Goal: Task Accomplishment & Management: Use online tool/utility

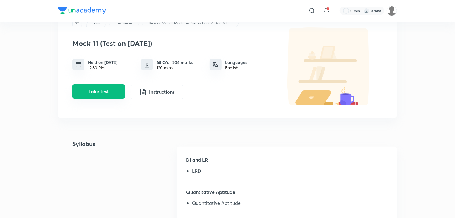
scroll to position [27, 0]
click at [105, 93] on button "Take test" at bounding box center [99, 91] width 53 height 14
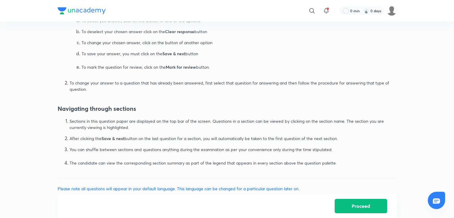
scroll to position [358, 0]
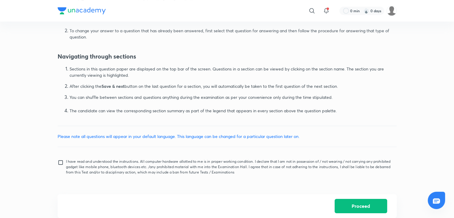
click at [61, 161] on input "I have read and understood the instructions. All computer hardware allotted to …" at bounding box center [62, 166] width 8 height 15
click at [58, 159] on input "I have read and understood the instructions. All computer hardware allotted to …" at bounding box center [62, 166] width 8 height 15
click at [59, 163] on input "I have read and understood the instructions. All computer hardware allotted to …" at bounding box center [62, 166] width 8 height 15
checkbox input "true"
click at [350, 208] on button "Proceed" at bounding box center [361, 205] width 53 height 14
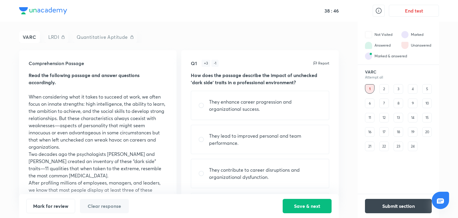
click at [245, 173] on p "They contribute to career disruptions and organizational dysfunction." at bounding box center [265, 173] width 113 height 14
radio input "true"
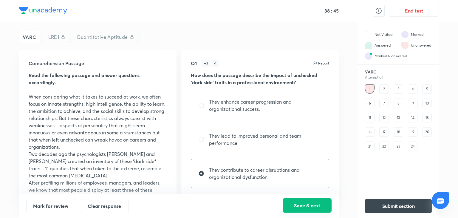
click at [295, 206] on button "Save & next" at bounding box center [307, 205] width 49 height 14
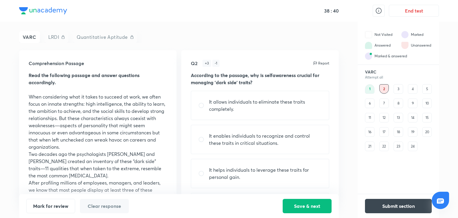
click at [246, 143] on p "It enables individuals to recognize and control these traits in critical situat…" at bounding box center [265, 139] width 113 height 14
radio input "true"
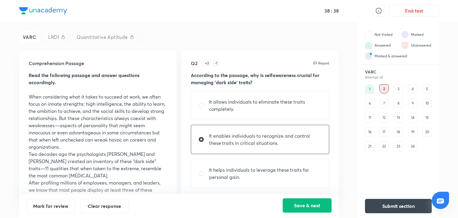
click at [301, 201] on button "Save & next" at bounding box center [307, 205] width 49 height 14
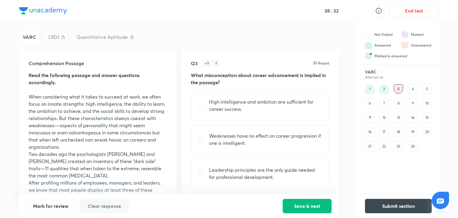
scroll to position [35, 0]
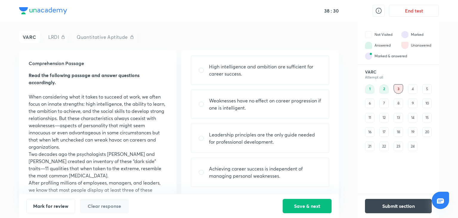
drag, startPoint x: 238, startPoint y: 174, endPoint x: 220, endPoint y: 174, distance: 17.9
click at [220, 174] on p "Achieving career success is independent of managing personal weaknesses." at bounding box center [265, 172] width 113 height 14
radio input "true"
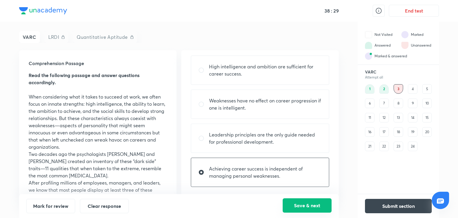
click at [297, 208] on button "Save & next" at bounding box center [307, 205] width 49 height 14
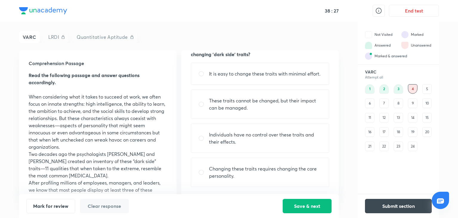
click at [290, 125] on div "Individuals have no control over these traits and their effects." at bounding box center [260, 138] width 138 height 29
radio input "true"
click at [286, 109] on p "These traits cannot be changed, but their impact can be managed." at bounding box center [265, 104] width 113 height 14
radio input "true"
radio input "false"
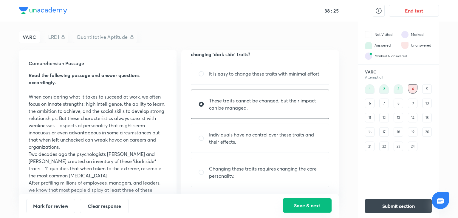
click at [296, 202] on button "Save & next" at bounding box center [307, 205] width 49 height 14
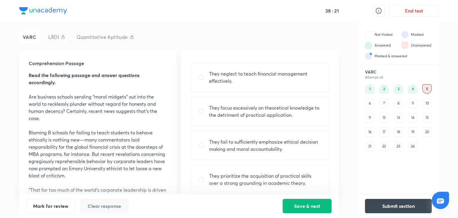
click at [256, 156] on div "They fail to sufficiently emphasize ethical decision making and moral accountab…" at bounding box center [260, 145] width 138 height 29
radio input "true"
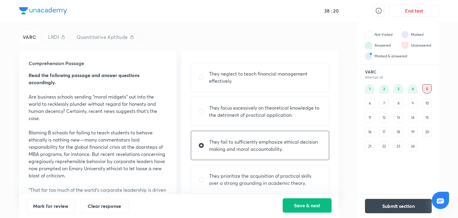
click at [301, 209] on button "Save & next" at bounding box center [307, 205] width 49 height 14
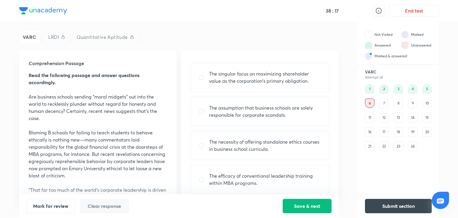
click at [240, 72] on p "The singular focus on maximizing shareholder value as the corporation's primary…" at bounding box center [265, 77] width 113 height 14
radio input "true"
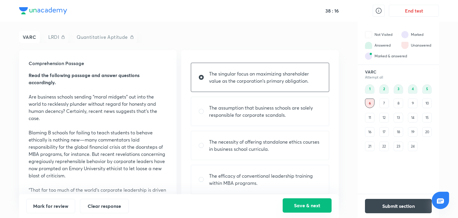
click at [295, 204] on button "Save & next" at bounding box center [307, 205] width 49 height 14
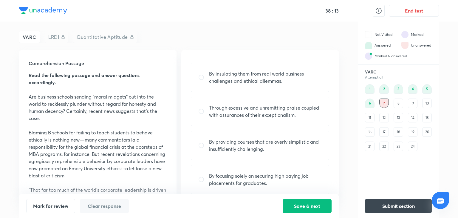
click at [242, 107] on p "Through excessive and unremitting praise coupled with assurances of their excep…" at bounding box center [265, 111] width 113 height 14
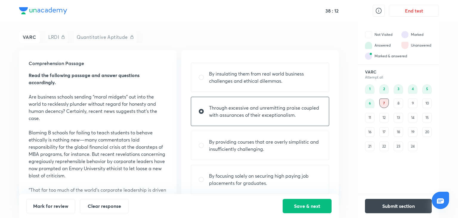
radio input "true"
click at [291, 201] on button "Save & next" at bounding box center [307, 205] width 49 height 14
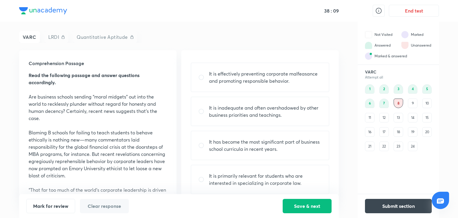
click at [256, 118] on div "It is inadequate and often overshadowed by other business priorities and teachi…" at bounding box center [260, 111] width 138 height 29
radio input "true"
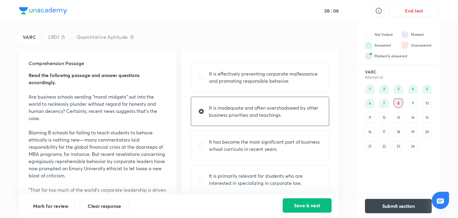
click at [297, 207] on button "Save & next" at bounding box center [307, 205] width 49 height 14
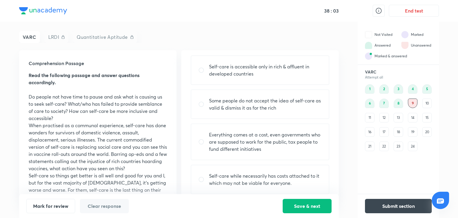
scroll to position [42, 0]
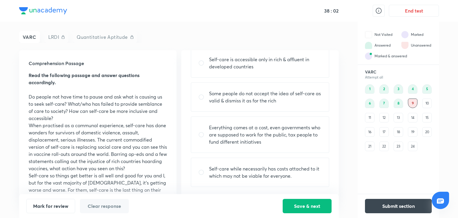
click at [266, 179] on div "Self-care while necessarily has costs attached to it which may not be viable fo…" at bounding box center [260, 172] width 138 height 29
radio input "true"
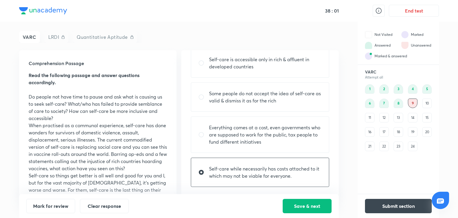
click at [301, 213] on div "Mark for review Clear response Save & next" at bounding box center [179, 206] width 320 height 24
click at [297, 206] on button "Save & next" at bounding box center [307, 205] width 49 height 14
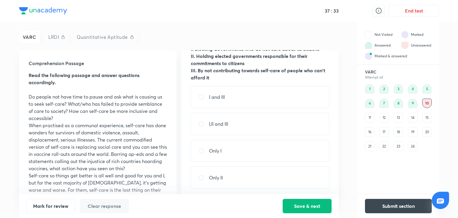
scroll to position [41, 0]
click at [227, 182] on div "Only II" at bounding box center [260, 177] width 138 height 22
radio input "true"
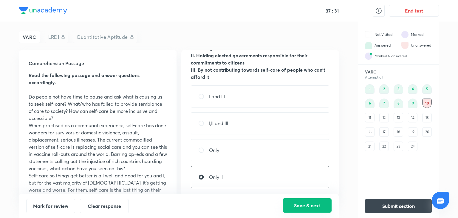
click at [308, 204] on button "Save & next" at bounding box center [307, 205] width 49 height 14
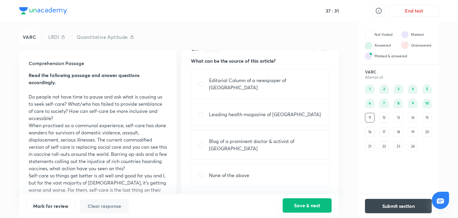
scroll to position [0, 0]
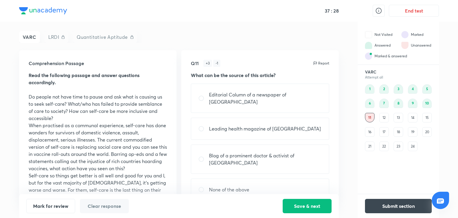
click at [260, 97] on p "Editorial Column of a newspaper of Pakistan" at bounding box center [265, 98] width 113 height 14
radio input "true"
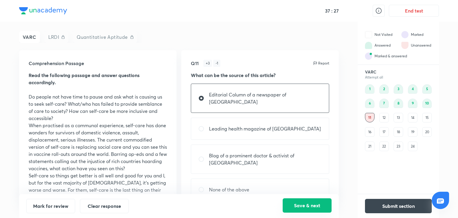
click at [298, 212] on button "Save & next" at bounding box center [307, 205] width 49 height 14
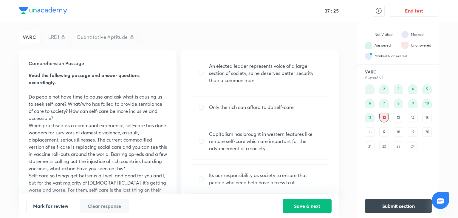
scroll to position [42, 0]
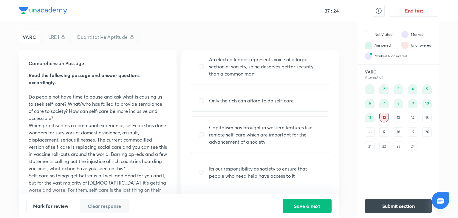
click at [262, 166] on p "Its our responsibility as society to ensure that people who need help have acce…" at bounding box center [265, 172] width 113 height 14
radio input "true"
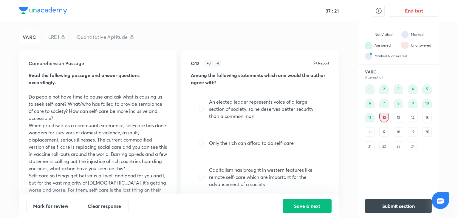
scroll to position [4, 0]
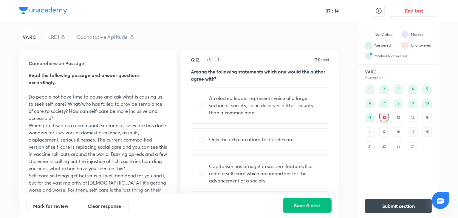
click at [301, 207] on button "Save & next" at bounding box center [307, 205] width 49 height 14
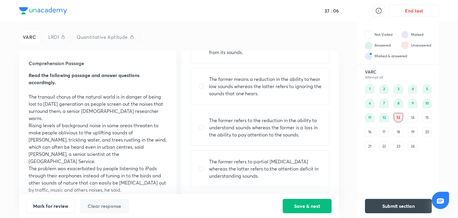
scroll to position [0, 0]
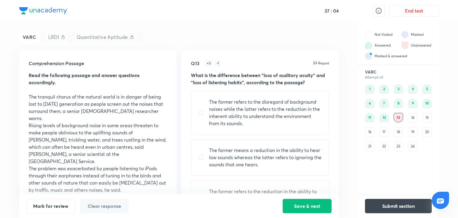
drag, startPoint x: 249, startPoint y: 104, endPoint x: 212, endPoint y: 118, distance: 40.2
click at [212, 118] on p "The former refers to the disregard of background noises while the latter refers…" at bounding box center [265, 112] width 113 height 29
radio input "true"
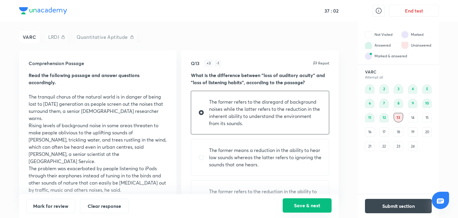
drag, startPoint x: 315, startPoint y: 209, endPoint x: 299, endPoint y: 206, distance: 16.3
click at [299, 206] on button "Save & next" at bounding box center [307, 205] width 49 height 14
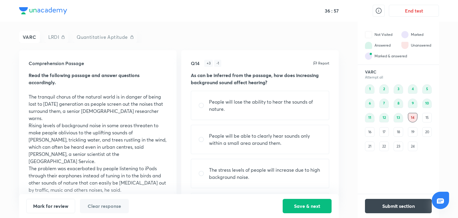
click at [265, 149] on div "People will be able to clearly hear sounds only within a small area around them." at bounding box center [260, 139] width 138 height 29
radio input "true"
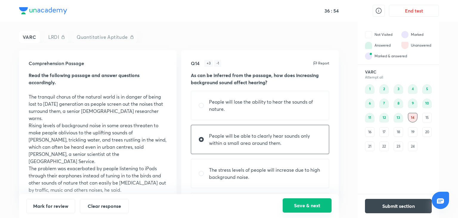
click at [297, 210] on button "Save & next" at bounding box center [307, 205] width 49 height 14
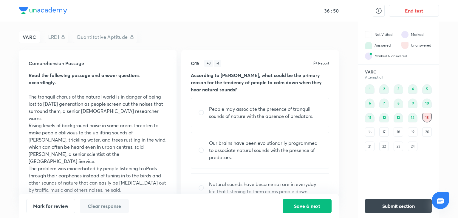
click at [370, 133] on div "16" at bounding box center [370, 132] width 10 height 10
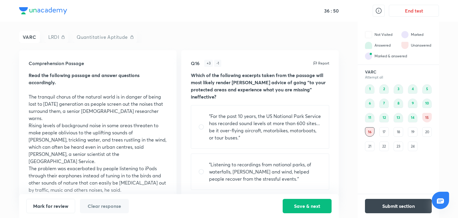
click at [385, 136] on div "17" at bounding box center [385, 132] width 10 height 10
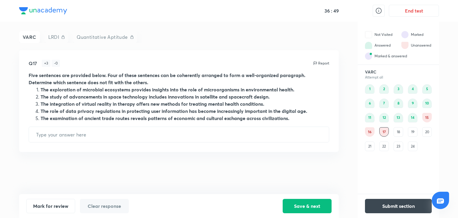
click at [403, 134] on div "18" at bounding box center [399, 132] width 10 height 10
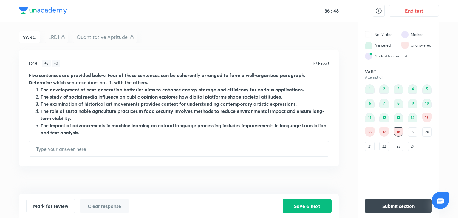
click at [414, 134] on div "19" at bounding box center [413, 132] width 10 height 10
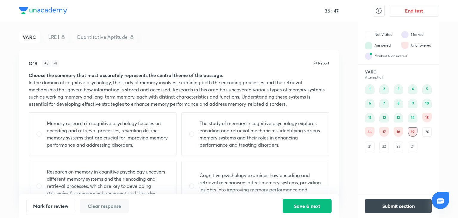
click at [430, 131] on div "20" at bounding box center [428, 132] width 10 height 10
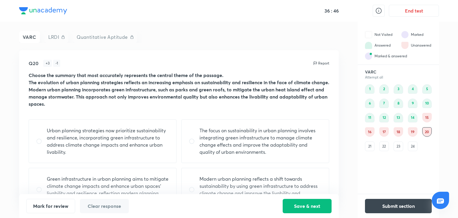
click at [411, 130] on div "19" at bounding box center [413, 132] width 10 height 10
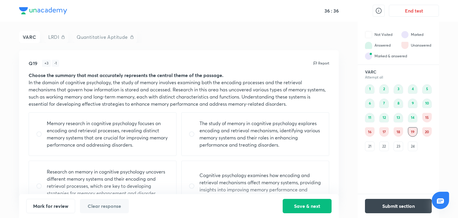
drag, startPoint x: 263, startPoint y: 139, endPoint x: 231, endPoint y: 139, distance: 31.6
click at [231, 139] on p "The study of memory in cognitive psychology explores encoding and retrieval mec…" at bounding box center [261, 134] width 122 height 29
radio input "true"
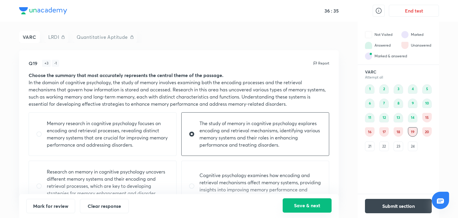
click at [295, 202] on button "Save & next" at bounding box center [307, 205] width 49 height 14
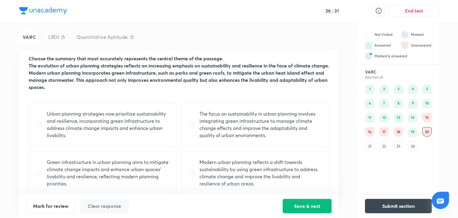
scroll to position [18, 0]
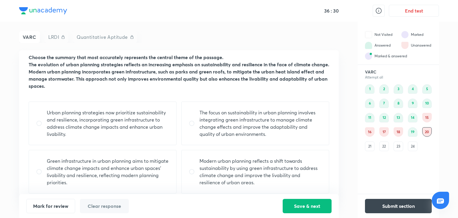
click at [119, 173] on p "Green infrastructure in urban planning aims to mitigate climate change impacts …" at bounding box center [108, 171] width 122 height 29
radio input "true"
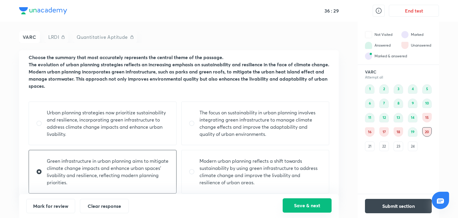
click at [296, 206] on button "Save & next" at bounding box center [307, 205] width 49 height 14
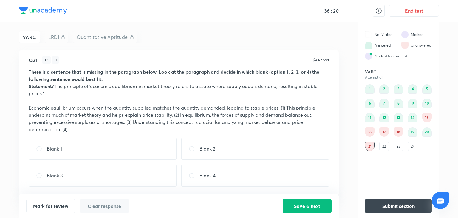
click at [153, 142] on div "Blank 1" at bounding box center [103, 149] width 148 height 22
radio input "true"
drag, startPoint x: 309, startPoint y: 203, endPoint x: 279, endPoint y: 206, distance: 29.9
click at [279, 206] on div "Mark for review Clear response Save & next" at bounding box center [179, 206] width 306 height 14
click at [307, 211] on button "Save & next" at bounding box center [307, 205] width 49 height 14
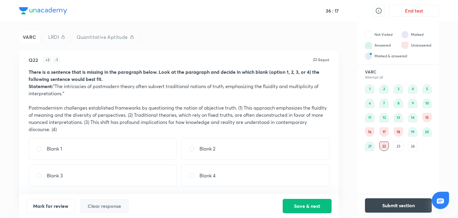
click at [377, 206] on button "Submit section" at bounding box center [398, 205] width 67 height 14
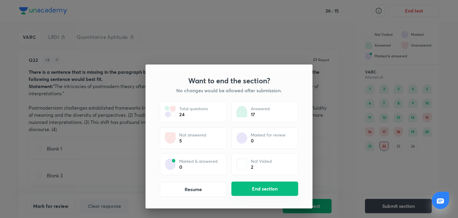
click at [244, 187] on button "End section" at bounding box center [265, 188] width 67 height 14
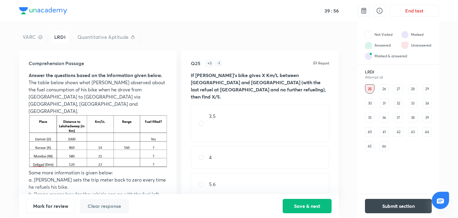
scroll to position [16, 0]
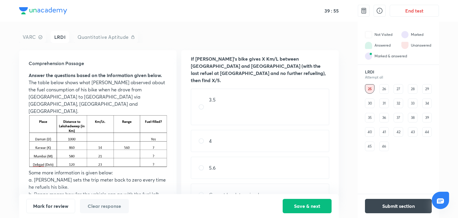
drag, startPoint x: 222, startPoint y: 160, endPoint x: 212, endPoint y: 163, distance: 10.1
click at [212, 164] on p "5.6" at bounding box center [212, 167] width 7 height 7
radio input "true"
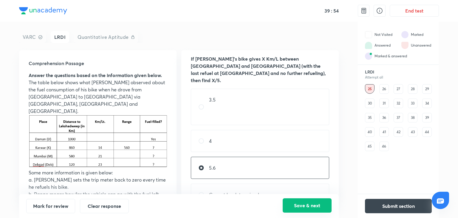
click at [294, 210] on button "Save & next" at bounding box center [307, 205] width 49 height 14
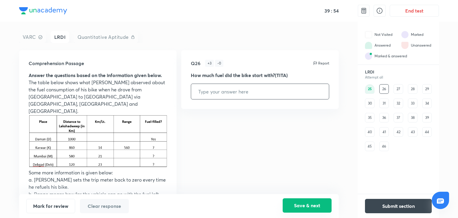
scroll to position [0, 0]
type input "50"
click at [292, 200] on button "Save & next" at bounding box center [307, 205] width 49 height 14
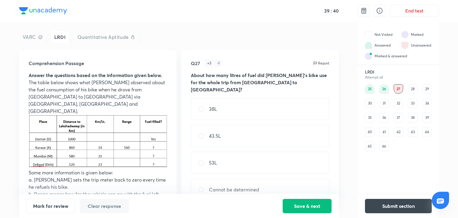
scroll to position [7, 0]
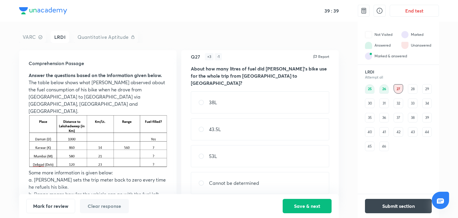
click at [249, 179] on p "Cannot be determined" at bounding box center [234, 182] width 50 height 7
radio input "true"
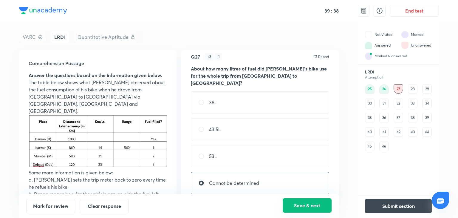
click at [296, 209] on button "Save & next" at bounding box center [307, 205] width 49 height 14
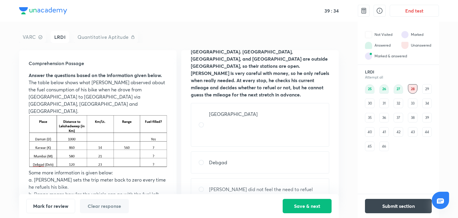
scroll to position [100, 0]
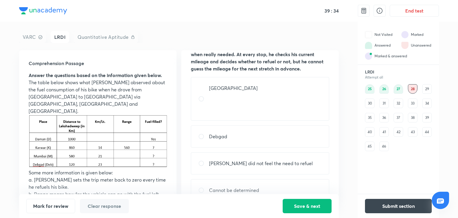
click at [249, 155] on div "Bhavesh did not feel the need to refuel" at bounding box center [260, 163] width 138 height 22
radio input "true"
click at [298, 207] on button "Save & next" at bounding box center [307, 205] width 49 height 14
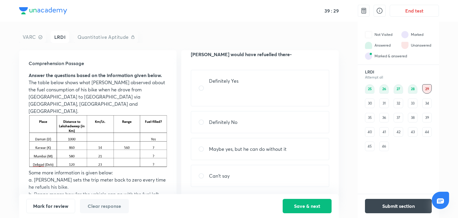
click at [220, 87] on p at bounding box center [224, 87] width 30 height 7
radio input "true"
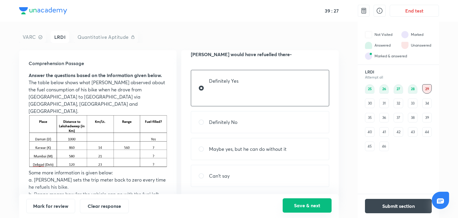
click at [299, 208] on button "Save & next" at bounding box center [307, 205] width 49 height 14
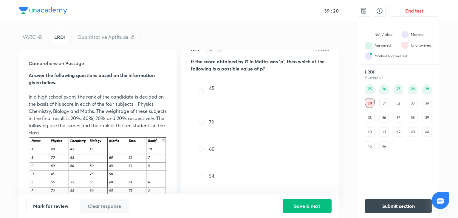
click at [249, 126] on div "72" at bounding box center [260, 122] width 138 height 22
radio input "true"
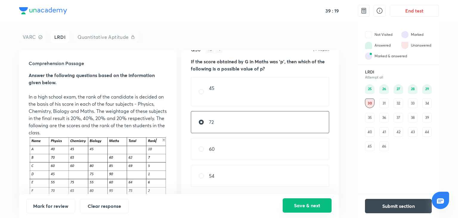
click at [297, 211] on button "Save & next" at bounding box center [307, 205] width 49 height 14
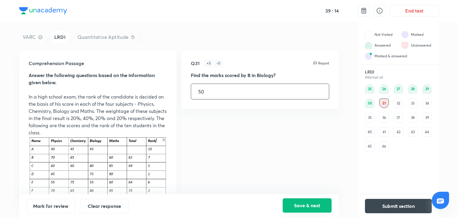
type input "50"
click at [308, 209] on button "Save & next" at bounding box center [307, 205] width 49 height 14
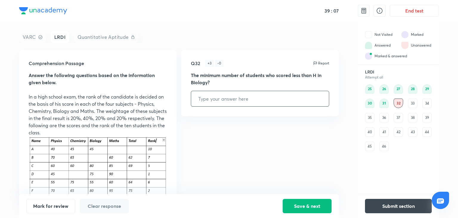
click at [252, 101] on input "text" at bounding box center [260, 98] width 138 height 15
type input "9"
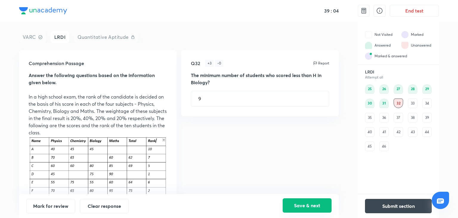
click at [292, 207] on button "Save & next" at bounding box center [307, 205] width 49 height 14
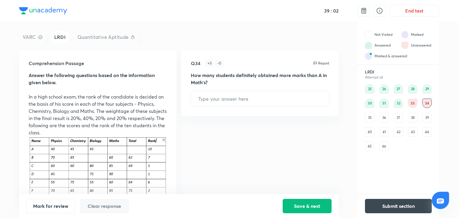
click at [415, 102] on div "33" at bounding box center [413, 103] width 10 height 10
click at [267, 93] on input "text" at bounding box center [260, 91] width 138 height 15
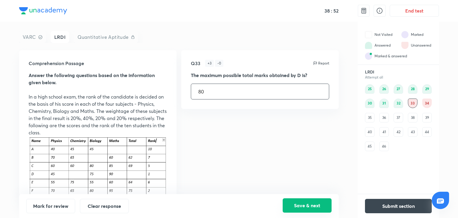
type input "80"
click at [290, 203] on button "Save & next" at bounding box center [307, 205] width 49 height 14
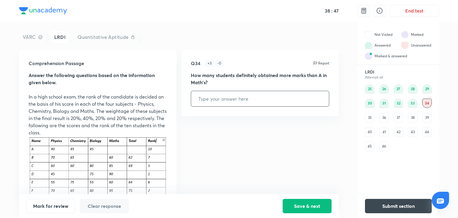
click at [213, 98] on input "text" at bounding box center [260, 98] width 138 height 15
type input "5"
click at [315, 206] on button "Save & next" at bounding box center [307, 205] width 49 height 14
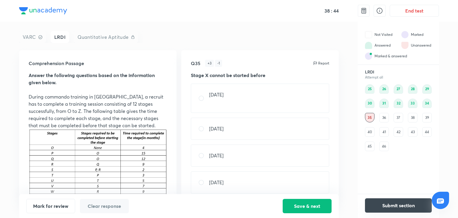
click at [374, 203] on button "Submit section" at bounding box center [398, 205] width 67 height 14
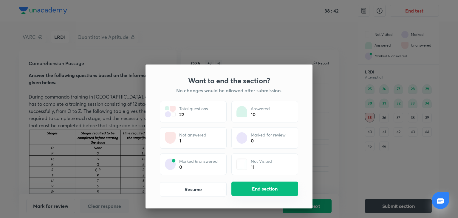
click at [254, 191] on button "End section" at bounding box center [265, 188] width 67 height 14
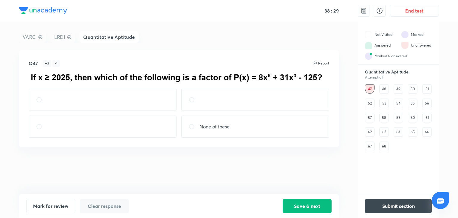
click at [128, 95] on div at bounding box center [103, 100] width 148 height 22
radio input "true"
click at [306, 209] on button "Save & next" at bounding box center [307, 205] width 49 height 14
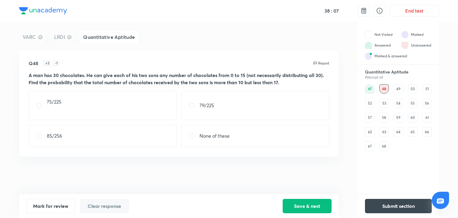
click at [400, 91] on div "49" at bounding box center [399, 89] width 10 height 10
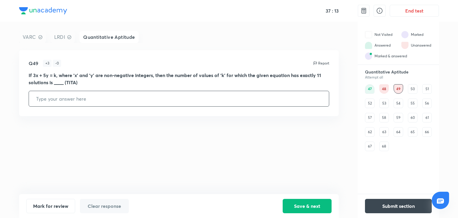
click at [409, 92] on div "50" at bounding box center [413, 89] width 10 height 10
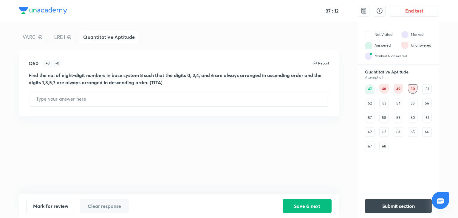
click at [423, 86] on div "51" at bounding box center [428, 89] width 10 height 10
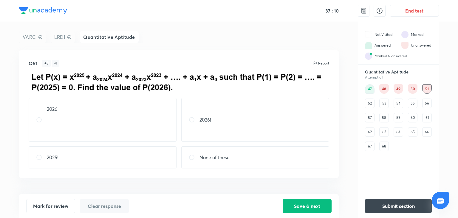
click at [126, 154] on div "2025!" at bounding box center [103, 157] width 148 height 22
radio input "true"
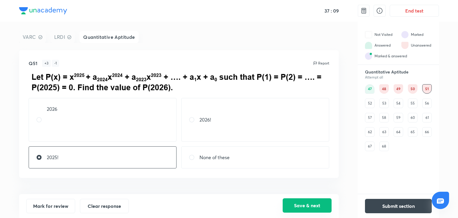
click at [312, 206] on button "Save & next" at bounding box center [307, 205] width 49 height 14
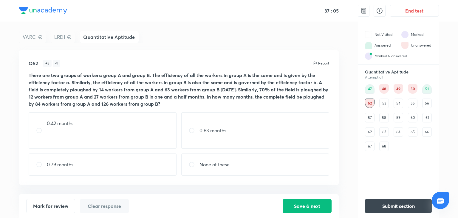
click at [153, 131] on div "0.42 months" at bounding box center [103, 130] width 148 height 36
radio input "true"
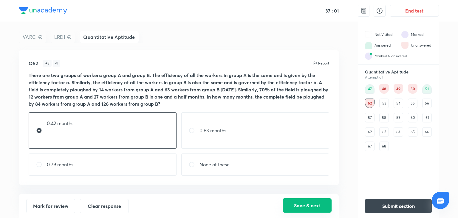
click at [300, 207] on button "Save & next" at bounding box center [307, 205] width 49 height 14
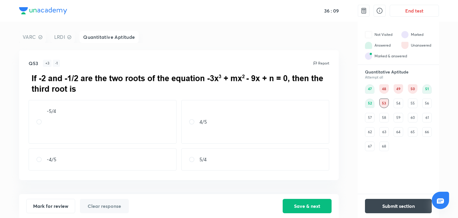
click at [149, 155] on div "-4/5" at bounding box center [103, 159] width 148 height 22
radio input "true"
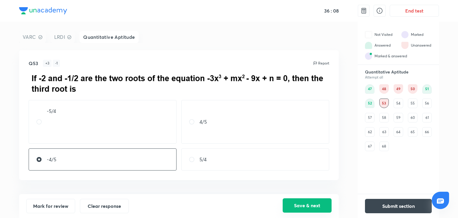
click at [291, 203] on button "Save & next" at bounding box center [307, 205] width 49 height 14
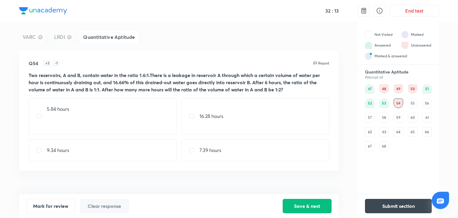
click at [120, 110] on div "5.84 hours" at bounding box center [103, 116] width 148 height 36
radio input "true"
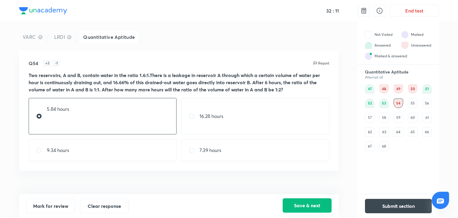
click at [302, 207] on button "Save & next" at bounding box center [307, 205] width 49 height 14
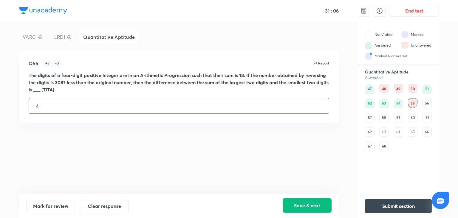
type input "4"
click at [306, 202] on button "Save & next" at bounding box center [307, 205] width 49 height 14
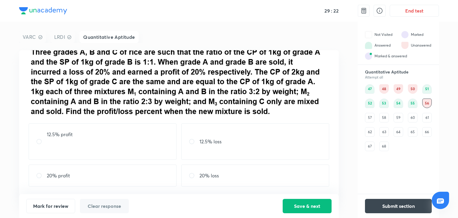
scroll to position [23, 0]
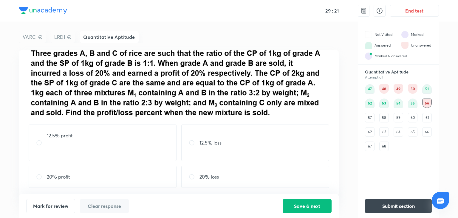
click at [107, 180] on div "20% profit" at bounding box center [103, 177] width 148 height 22
radio input "true"
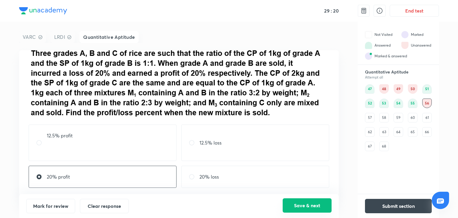
click at [310, 204] on button "Save & next" at bounding box center [307, 205] width 49 height 14
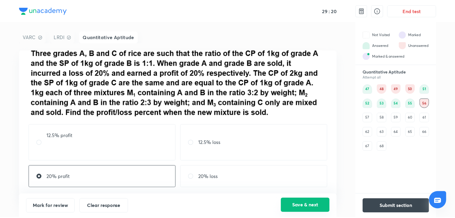
scroll to position [0, 0]
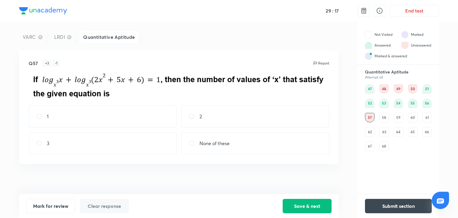
click at [382, 117] on div "58" at bounding box center [385, 118] width 10 height 10
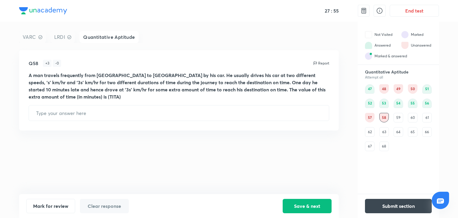
click at [399, 116] on div "59" at bounding box center [399, 118] width 10 height 10
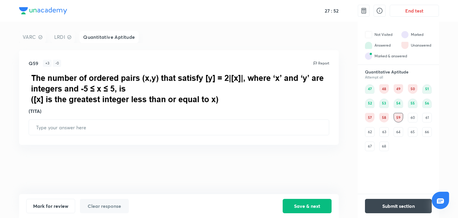
click at [415, 116] on div "60" at bounding box center [413, 118] width 10 height 10
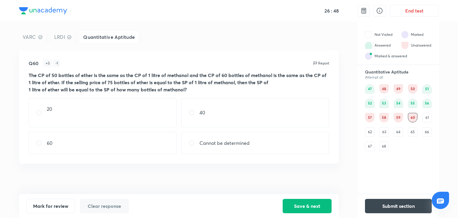
click at [433, 119] on div "Quantitative Aptitude Attempt all 47 48 49 50 51 52 53 54 55 56 57 58 59 60 61 …" at bounding box center [398, 110] width 81 height 82
click at [429, 119] on div "61" at bounding box center [428, 118] width 10 height 10
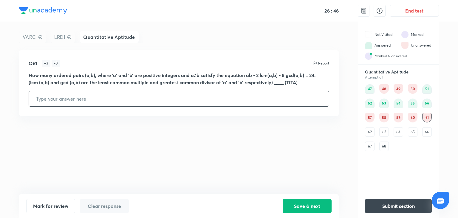
click at [370, 133] on div "62" at bounding box center [370, 132] width 10 height 10
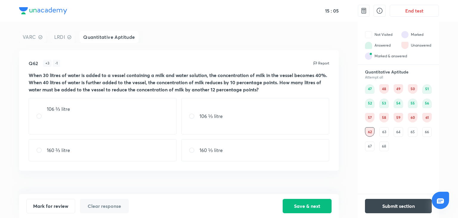
click at [116, 105] on div "106 ⅔ litre" at bounding box center [103, 116] width 148 height 36
radio input "true"
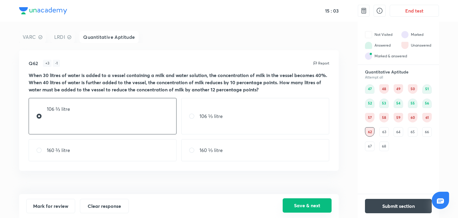
click at [300, 203] on button "Save & next" at bounding box center [307, 205] width 49 height 14
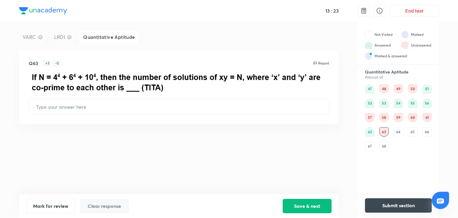
click at [397, 204] on button "Submit section" at bounding box center [398, 205] width 67 height 14
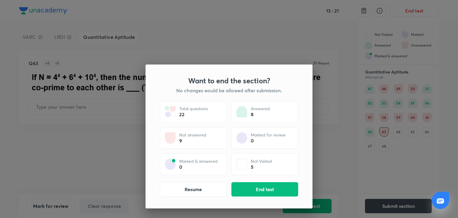
click at [391, 143] on div "Want to end the section? No changes would be allowed after submission. Total qu…" at bounding box center [229, 109] width 458 height 218
click at [202, 188] on button "Resume" at bounding box center [193, 188] width 67 height 14
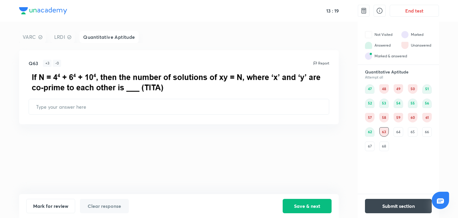
click at [395, 132] on div "64" at bounding box center [399, 132] width 10 height 10
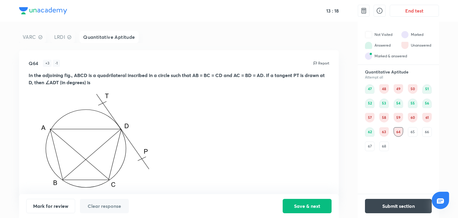
click at [411, 134] on div "65" at bounding box center [413, 132] width 10 height 10
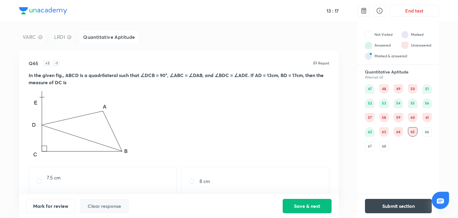
click at [421, 136] on div "47 48 49 50 51 52 53 54 55 56 57 58 59 60 61 62 63 64 65 66 67 68" at bounding box center [398, 117] width 67 height 67
click at [428, 130] on div "66" at bounding box center [428, 132] width 10 height 10
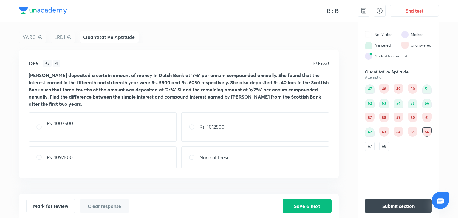
click at [381, 149] on div "68" at bounding box center [385, 146] width 10 height 10
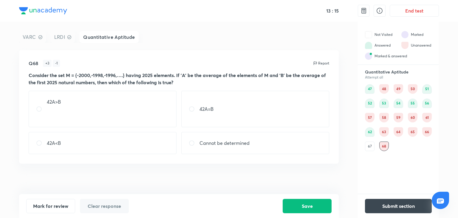
click at [364, 144] on div "Quantitative Aptitude Attempt all 47 48 49 50 51 52 53 54 55 56 57 58 59 60 61 …" at bounding box center [398, 110] width 81 height 82
click at [369, 145] on div "67" at bounding box center [370, 146] width 10 height 10
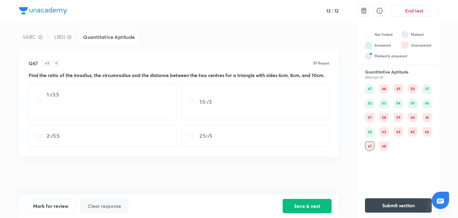
click at [384, 210] on button "Submit section" at bounding box center [398, 205] width 67 height 14
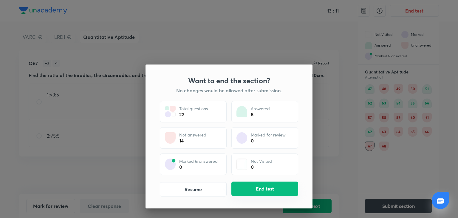
click at [255, 188] on button "End test" at bounding box center [265, 188] width 67 height 14
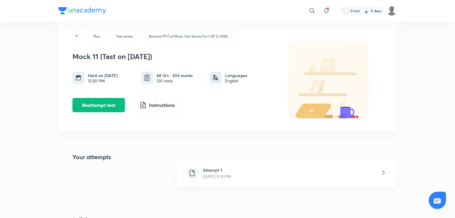
scroll to position [14, 0]
click at [263, 171] on div "Attempt 1 Sep 1, 2025, 9:13 PM" at bounding box center [287, 173] width 220 height 27
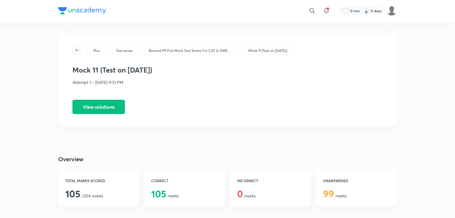
click at [79, 50] on icon "button" at bounding box center [77, 50] width 5 height 5
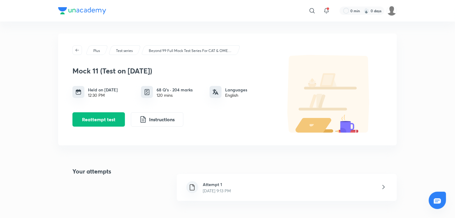
click at [79, 50] on icon "button" at bounding box center [77, 50] width 5 height 5
click at [80, 13] on img at bounding box center [82, 10] width 48 height 7
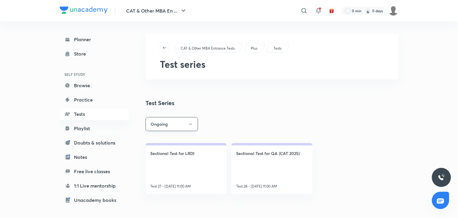
click at [163, 122] on button "Ongoing" at bounding box center [172, 124] width 53 height 14
click at [153, 143] on span "All" at bounding box center [171, 142] width 45 height 6
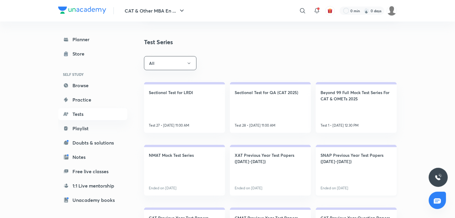
scroll to position [61, 0]
click at [351, 111] on link "Beyond 99 Full Mock Test Series For CAT & OMETs 2025 Test 1 • [DATE] 12:30 PM" at bounding box center [356, 107] width 81 height 51
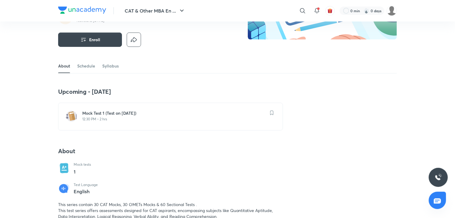
scroll to position [80, 0]
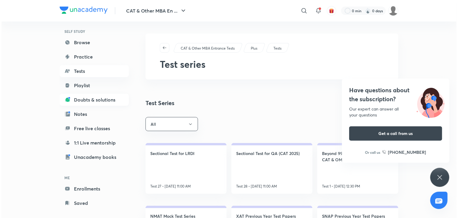
scroll to position [51, 0]
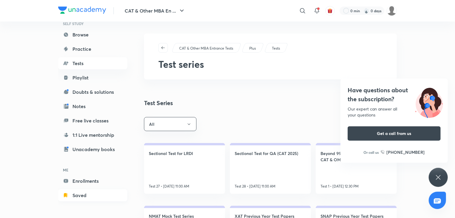
click at [75, 199] on link "Saved" at bounding box center [92, 195] width 69 height 12
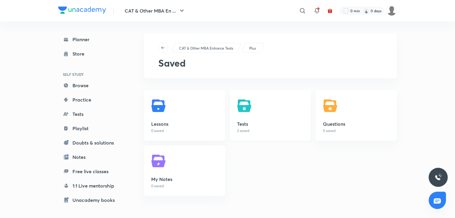
click at [276, 127] on link "Tests 2 saved" at bounding box center [270, 115] width 81 height 50
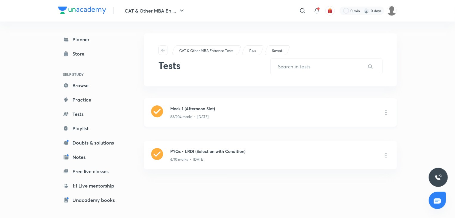
click at [268, 114] on div "83/204 marks • [DATE]" at bounding box center [274, 116] width 208 height 8
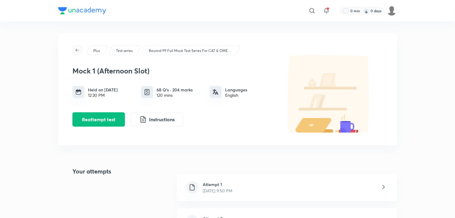
click at [74, 49] on span "button" at bounding box center [77, 50] width 9 height 5
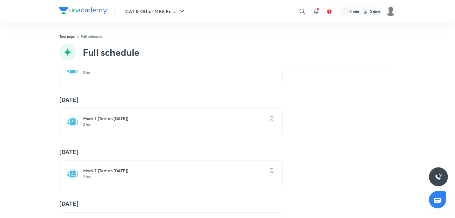
scroll to position [440, 0]
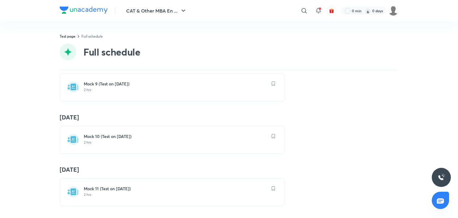
click at [150, 195] on div "Mock 11 (Test on [DATE]) 2 hrs" at bounding box center [172, 192] width 225 height 28
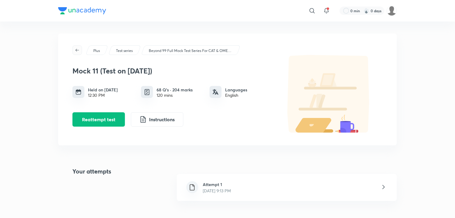
click at [81, 50] on span "button" at bounding box center [77, 50] width 9 height 5
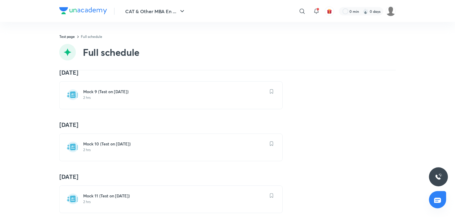
scroll to position [440, 0]
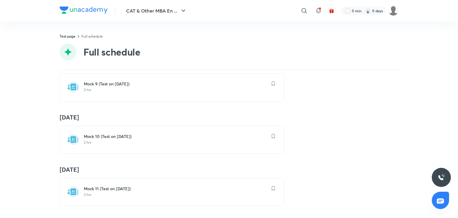
click at [144, 140] on p "2 hrs" at bounding box center [176, 142] width 184 height 5
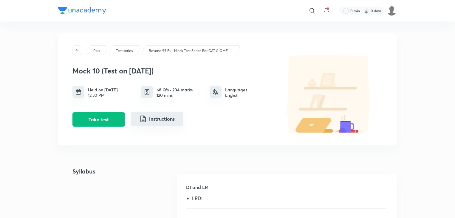
click at [158, 124] on button "Instructions" at bounding box center [157, 119] width 53 height 14
